Goal: Contribute content

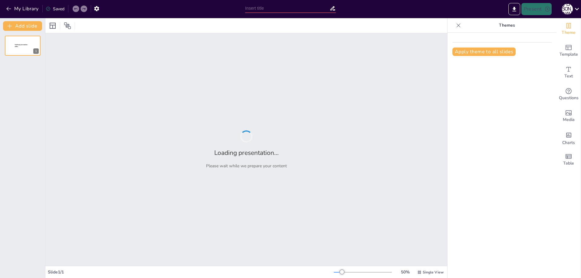
type input "Теории происхождения государства: Обзор и анализ"
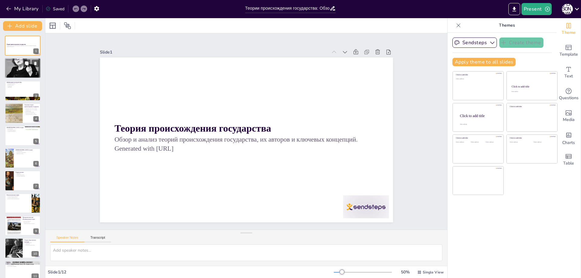
click at [18, 71] on div at bounding box center [23, 68] width 36 height 36
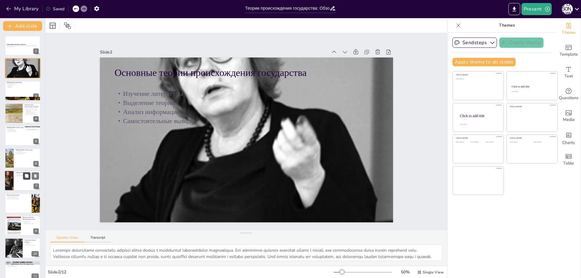
scroll to position [30, 0]
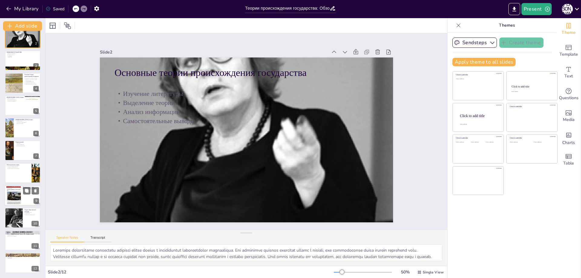
click at [25, 199] on div at bounding box center [23, 195] width 36 height 21
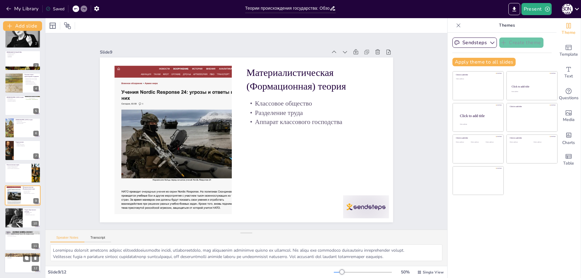
click at [17, 263] on div at bounding box center [23, 263] width 36 height 21
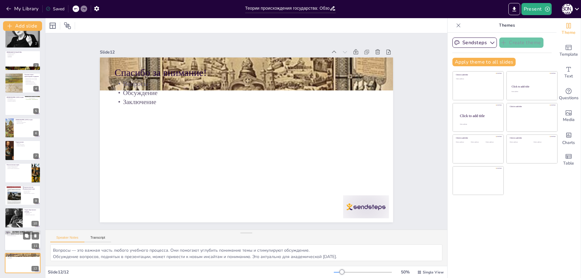
click at [14, 242] on div at bounding box center [23, 240] width 36 height 21
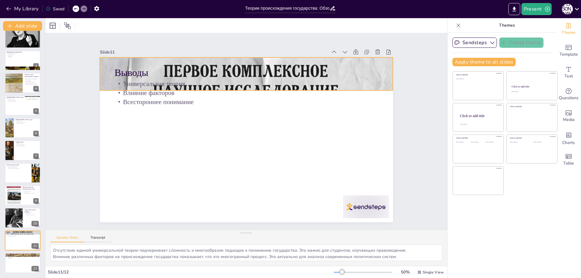
click at [381, 68] on div at bounding box center [252, 189] width 335 height 444
click at [24, 174] on div at bounding box center [23, 173] width 36 height 21
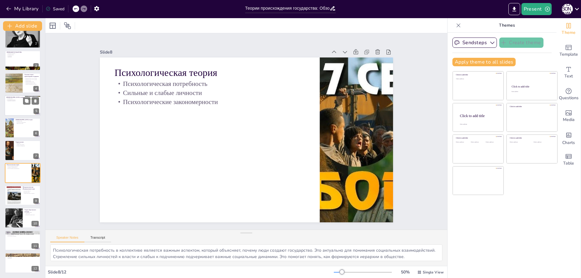
click at [18, 106] on div at bounding box center [23, 105] width 36 height 21
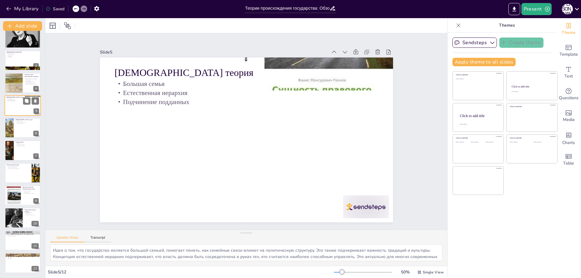
scroll to position [0, 0]
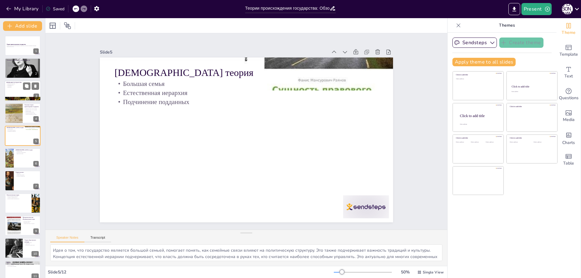
click at [18, 84] on p "Публичная власть" at bounding box center [22, 84] width 33 height 1
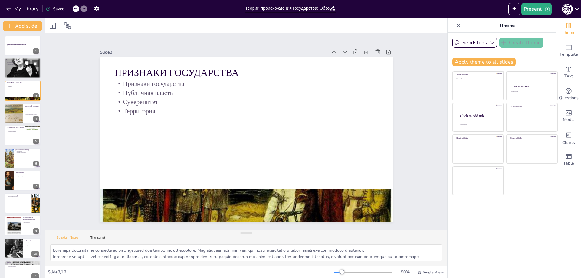
click at [19, 68] on div at bounding box center [23, 68] width 36 height 36
type textarea "Loremips dolorsitame consectetu adipisci elitse doeius t incididuntut laboreetd…"
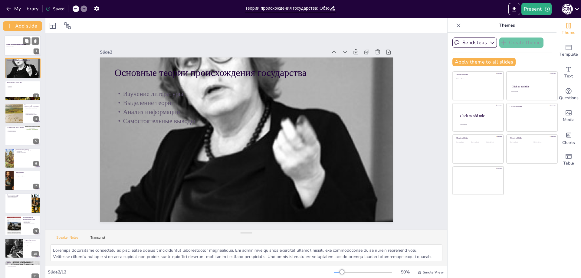
click at [18, 42] on div at bounding box center [23, 45] width 36 height 21
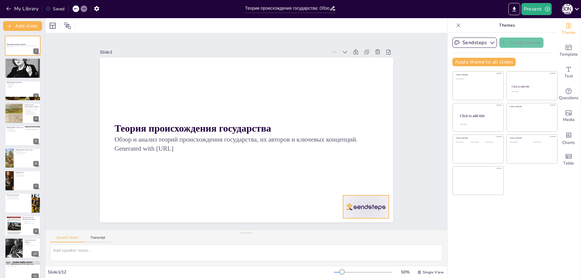
click at [219, 23] on div at bounding box center [194, 0] width 51 height 45
click at [123, 180] on icon at bounding box center [119, 177] width 8 height 8
click at [5, 89] on div at bounding box center [23, 91] width 36 height 21
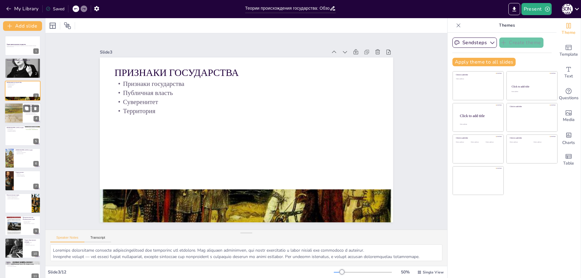
click at [12, 109] on div at bounding box center [13, 113] width 27 height 21
type textarea "Loremipsumdolo sitame consectetura elitsedd eiusmodte inc utlabo etdoloremag. A…"
